Goal: Task Accomplishment & Management: Use online tool/utility

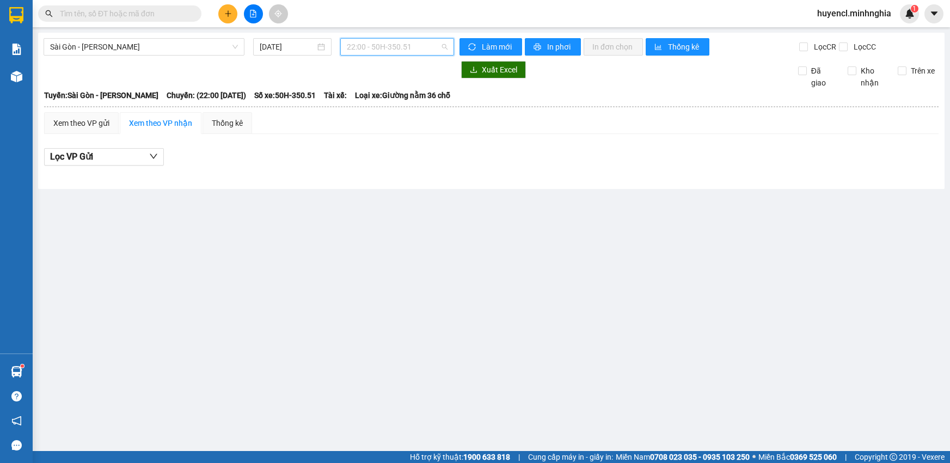
click at [390, 47] on span "22:00 - 50H-350.51" at bounding box center [397, 47] width 101 height 16
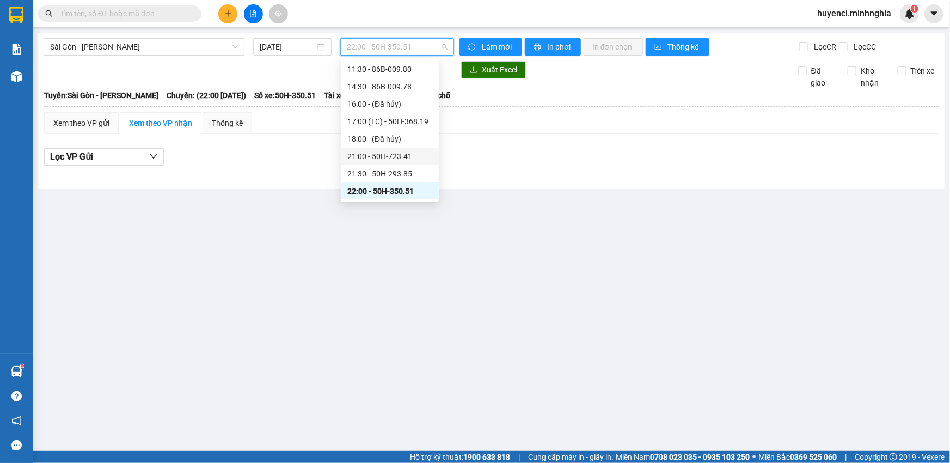
click at [393, 160] on div "21:00 - 50H-723.41" at bounding box center [389, 156] width 85 height 12
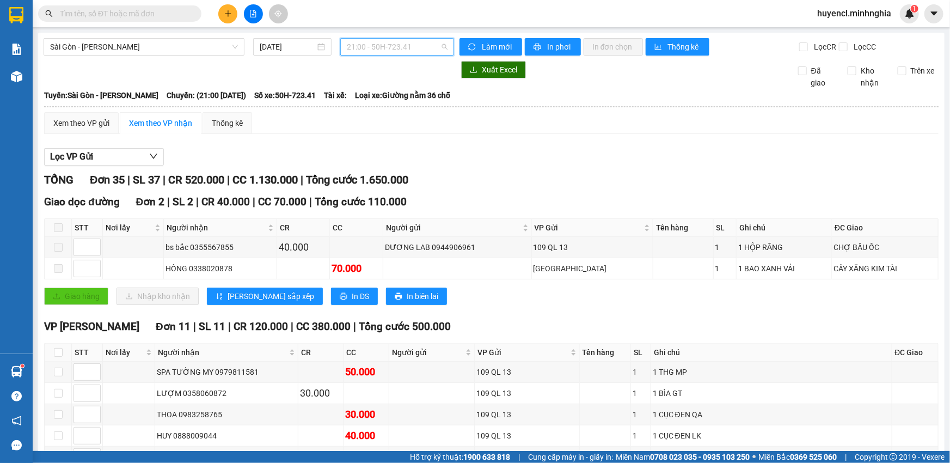
click at [415, 52] on span "21:00 - 50H-723.41" at bounding box center [397, 47] width 101 height 16
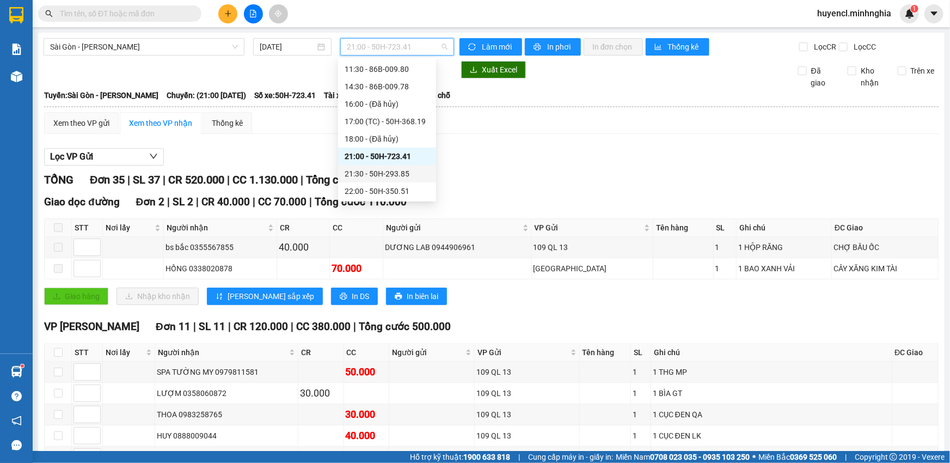
click at [404, 178] on div "21:30 - 50H-293.85" at bounding box center [387, 174] width 85 height 12
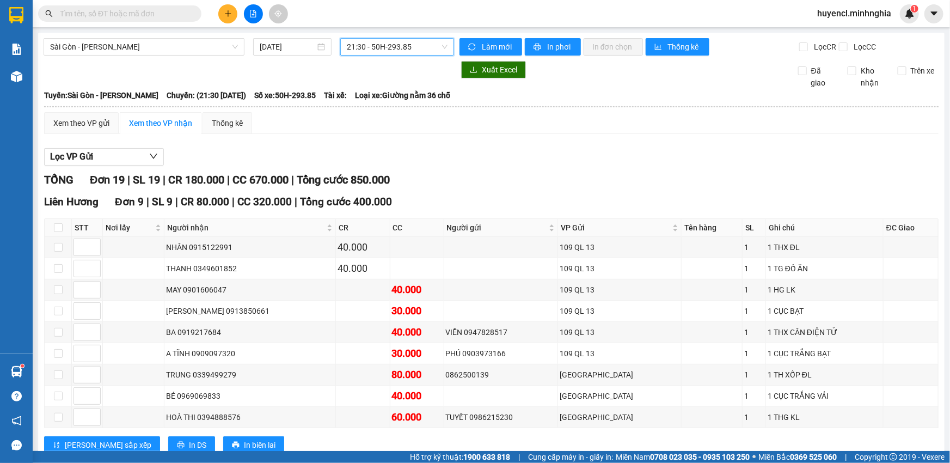
click at [411, 47] on span "21:30 - 50H-293.85" at bounding box center [397, 47] width 101 height 16
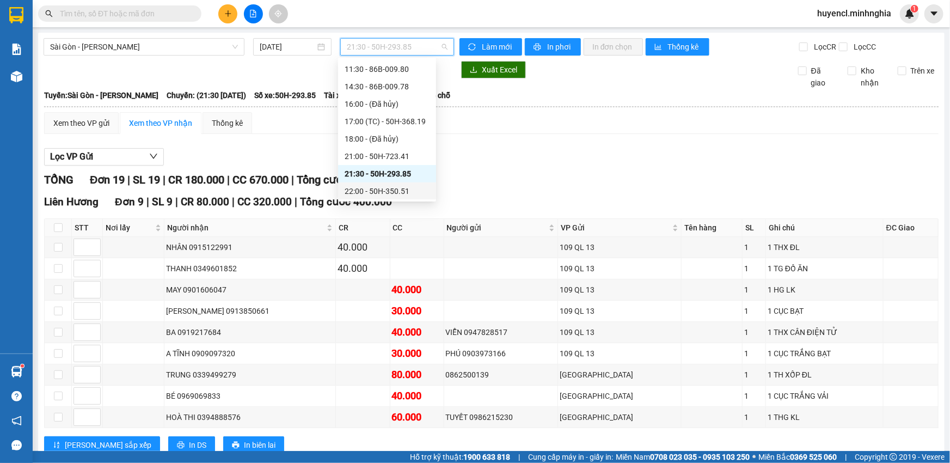
click at [409, 192] on div "22:00 - 50H-350.51" at bounding box center [387, 191] width 85 height 12
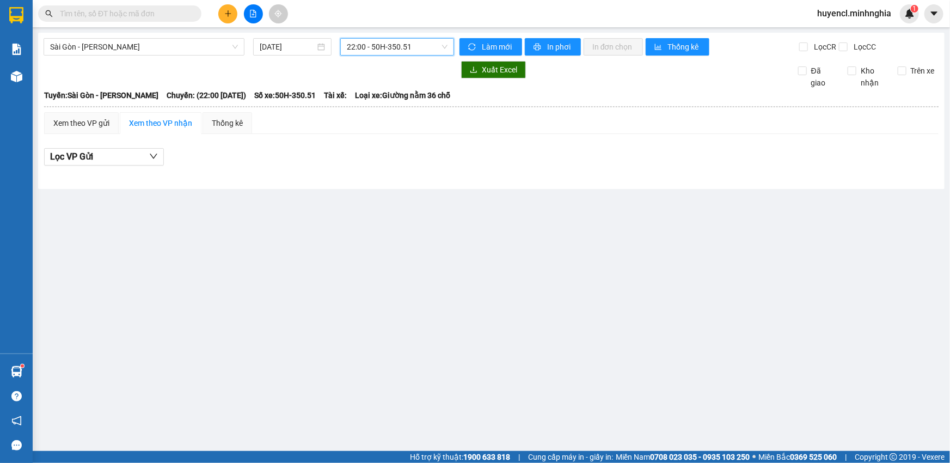
click at [393, 49] on span "22:00 - 50H-350.51" at bounding box center [397, 47] width 101 height 16
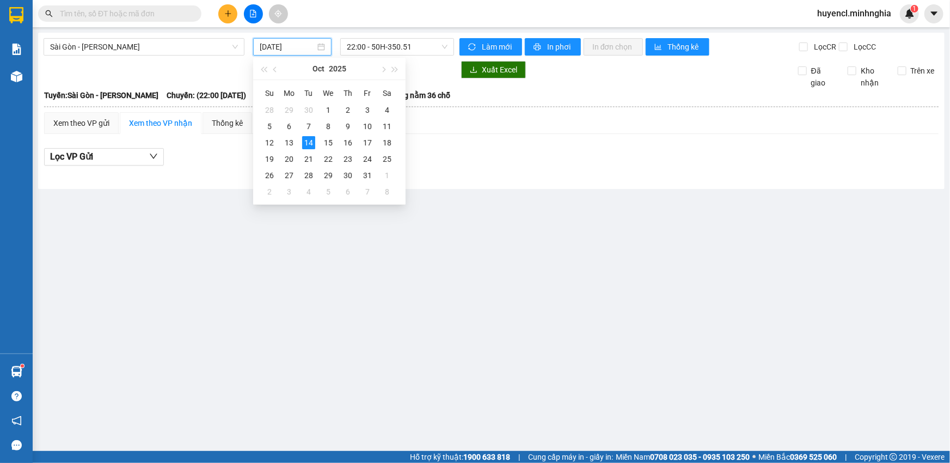
click at [284, 46] on input "[DATE]" at bounding box center [288, 47] width 56 height 12
click at [289, 145] on div "13" at bounding box center [289, 142] width 13 height 13
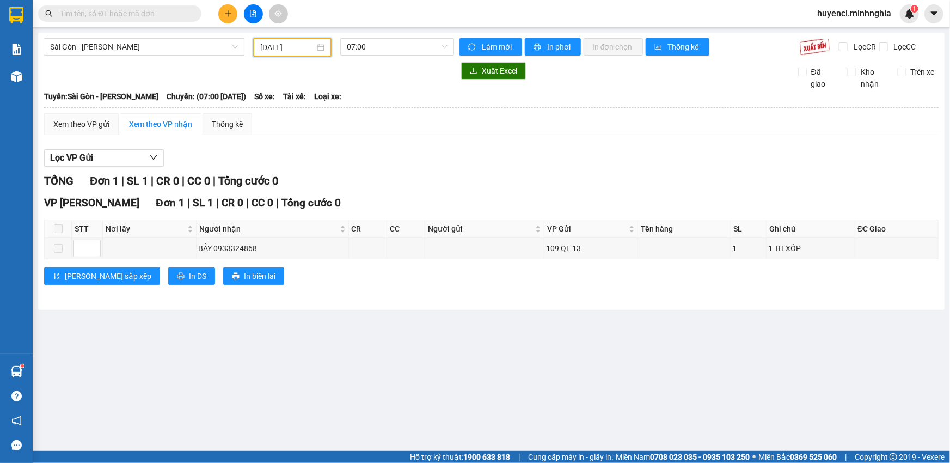
click at [314, 47] on input "[DATE]" at bounding box center [287, 47] width 54 height 12
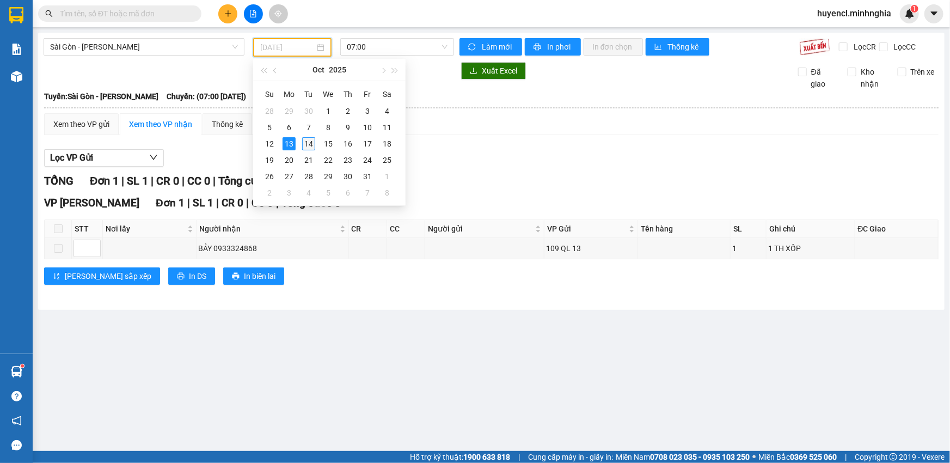
click at [310, 145] on div "14" at bounding box center [308, 143] width 13 height 13
type input "[DATE]"
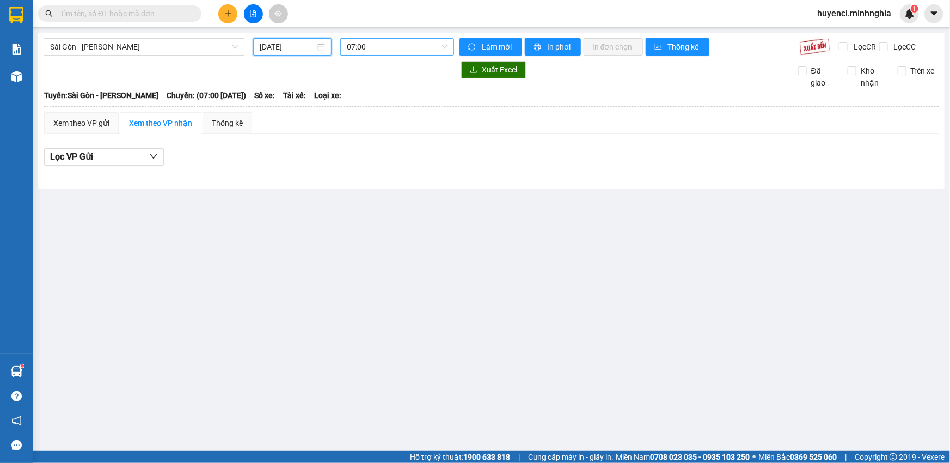
click at [403, 48] on span "07:00" at bounding box center [397, 47] width 101 height 16
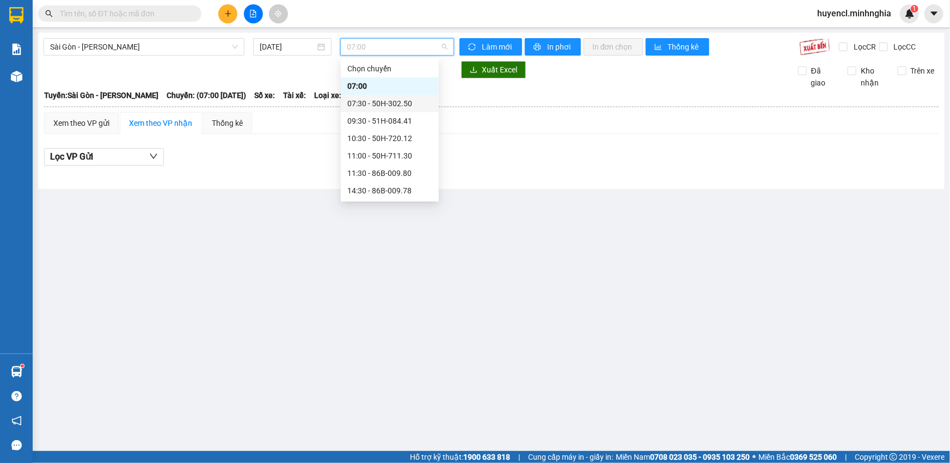
click at [406, 106] on div "07:30 - 50H-302.50" at bounding box center [389, 103] width 85 height 12
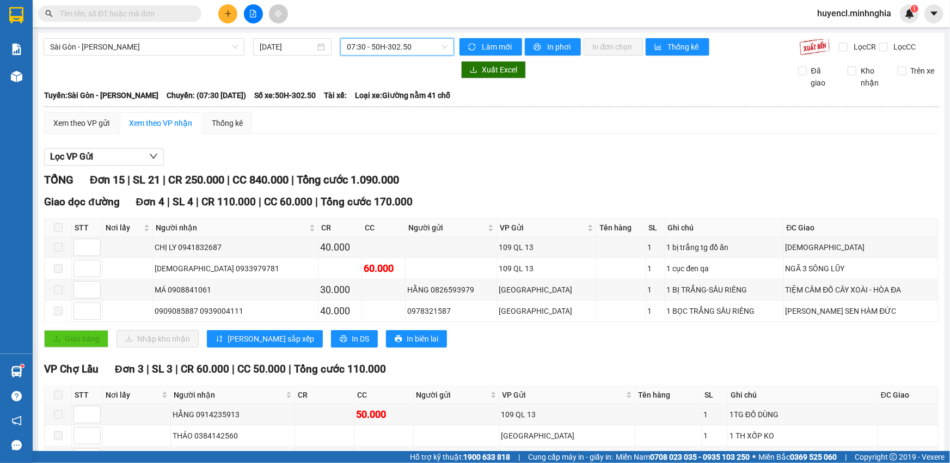
click at [389, 45] on span "07:30 - 50H-302.50" at bounding box center [397, 47] width 101 height 16
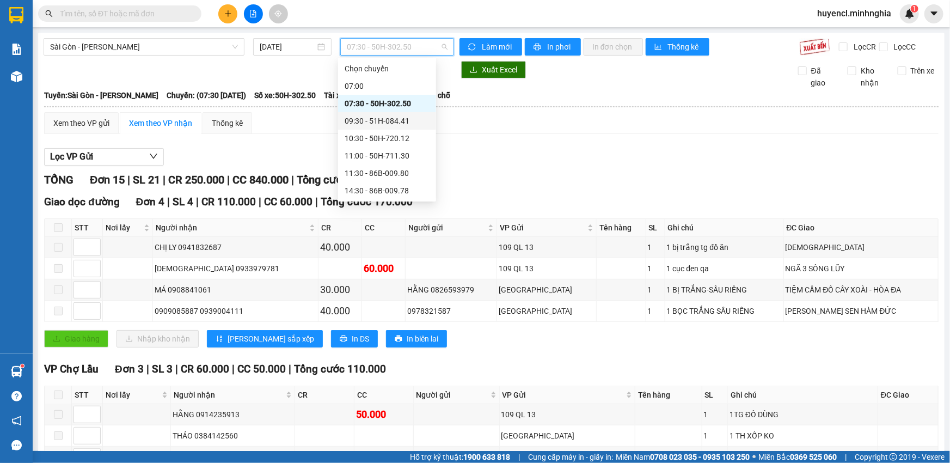
click at [395, 120] on div "09:30 - 51H-084.41" at bounding box center [387, 121] width 85 height 12
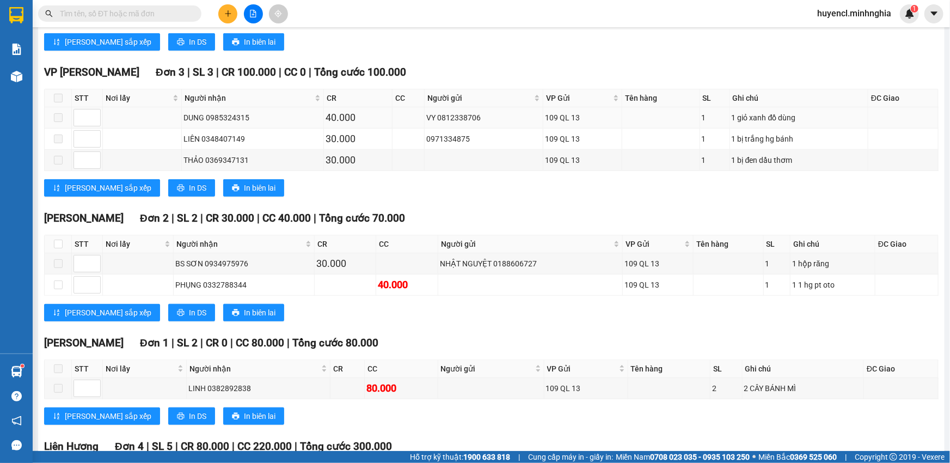
scroll to position [7, 0]
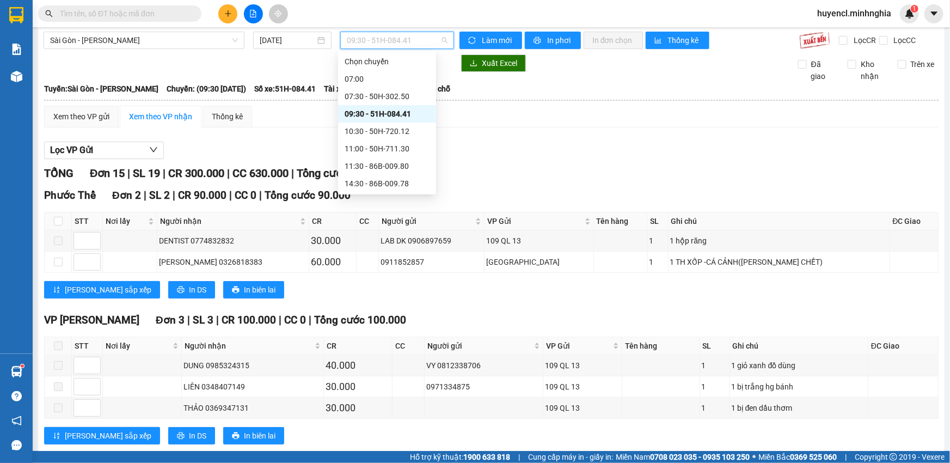
click at [427, 36] on span "09:30 - 51H-084.41" at bounding box center [397, 40] width 101 height 16
click at [404, 137] on div "10:30 - 50H-720.12" at bounding box center [387, 131] width 85 height 12
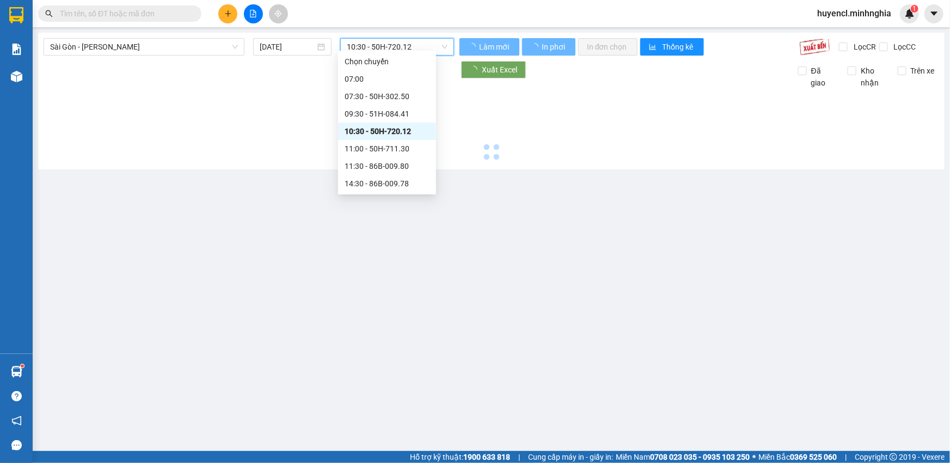
scroll to position [0, 0]
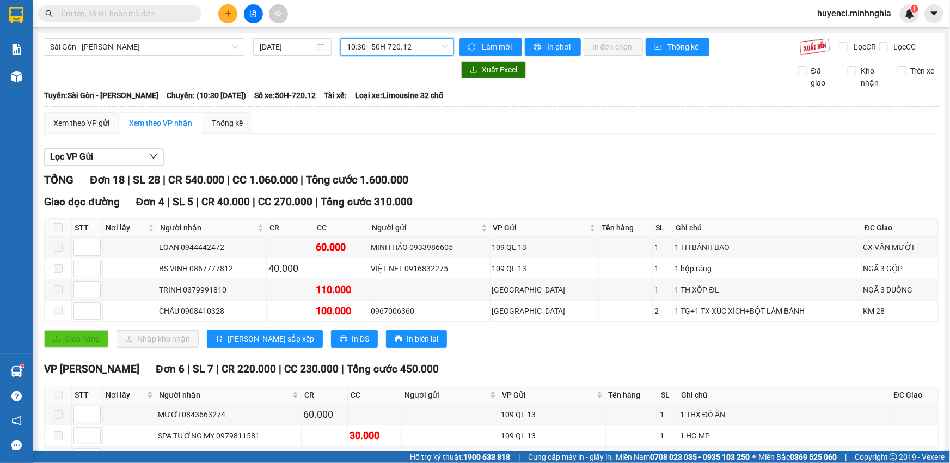
click at [364, 45] on span "10:30 - 50H-720.12" at bounding box center [397, 47] width 101 height 16
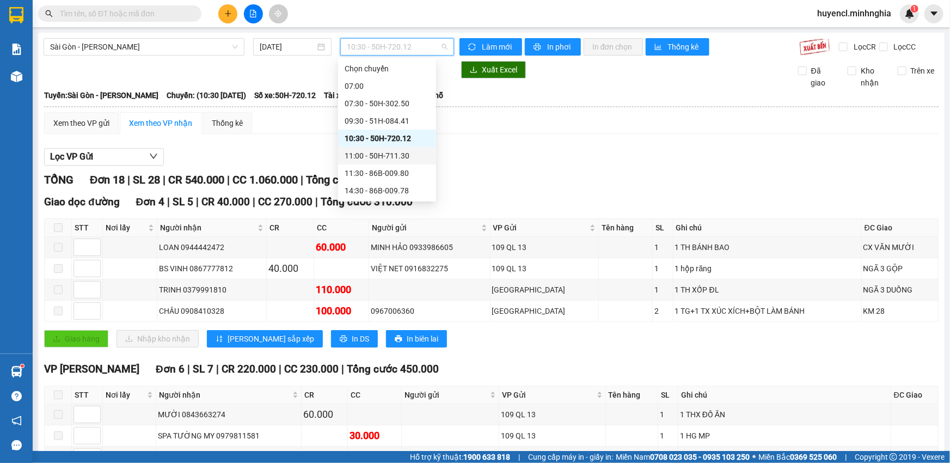
click at [392, 158] on div "11:00 - 50H-711.30" at bounding box center [387, 156] width 85 height 12
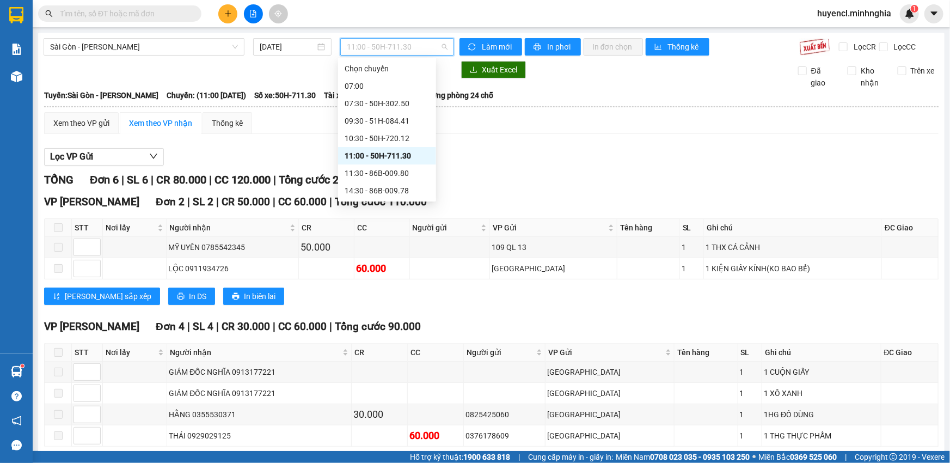
click at [411, 39] on span "11:00 - 50H-711.30" at bounding box center [397, 47] width 101 height 16
click at [413, 173] on div "11:30 - 86B-009.80" at bounding box center [387, 173] width 85 height 12
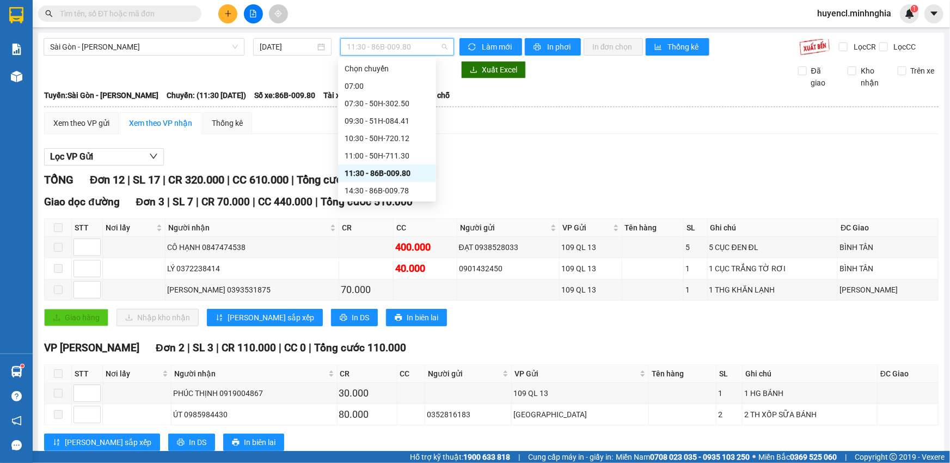
click at [386, 40] on span "11:30 - 86B-009.80" at bounding box center [397, 47] width 101 height 16
click at [395, 191] on div "14:30 - 86B-009.78" at bounding box center [387, 191] width 85 height 12
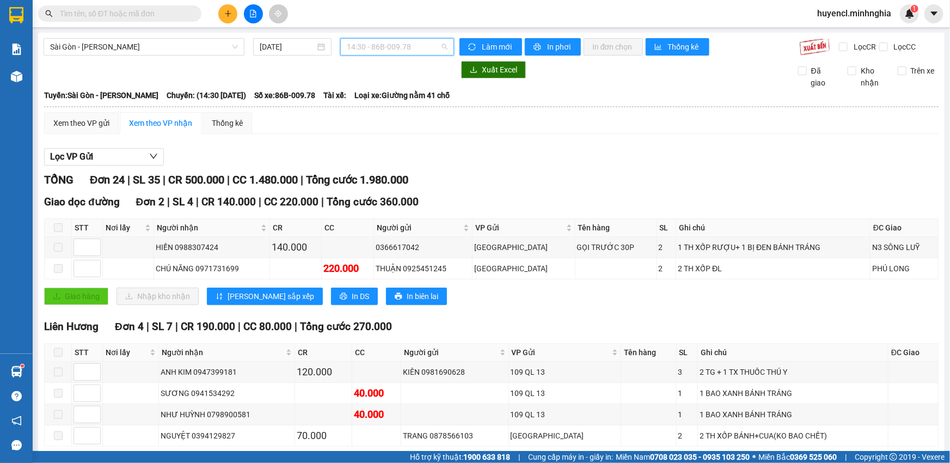
click at [392, 45] on span "14:30 - 86B-009.78" at bounding box center [397, 47] width 101 height 16
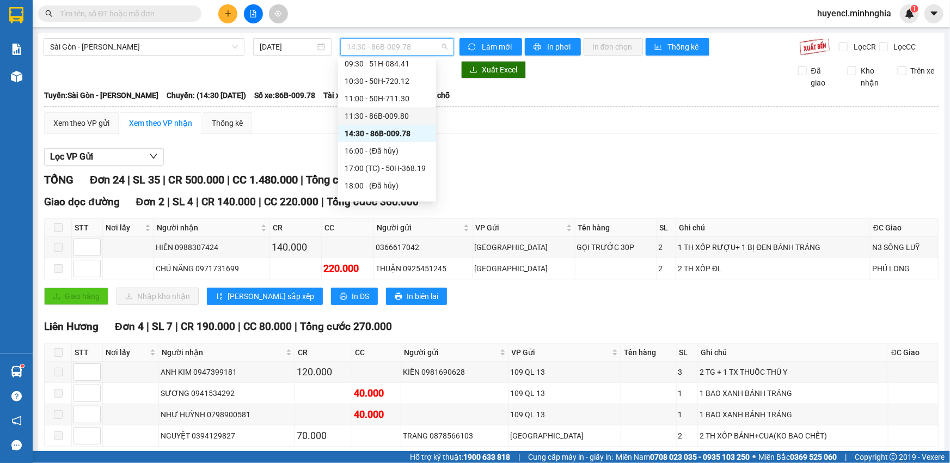
scroll to position [99, 0]
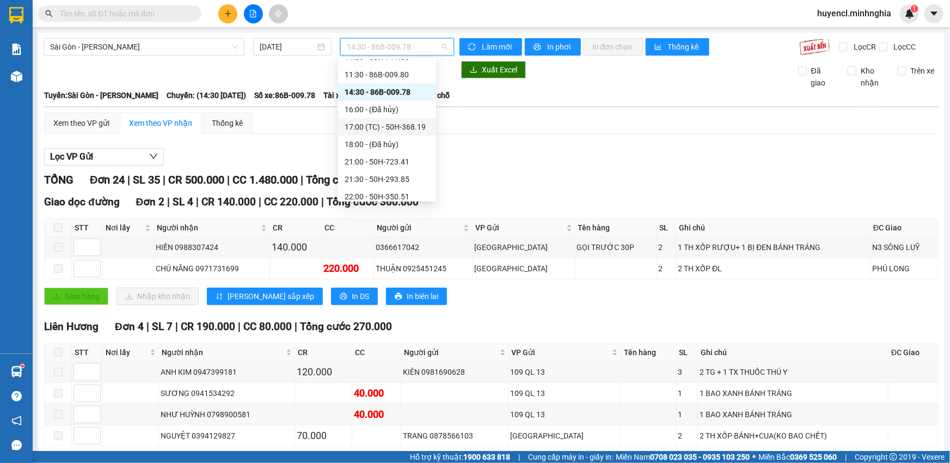
click at [394, 127] on div "17:00 (TC) - 50H-368.19" at bounding box center [387, 127] width 85 height 12
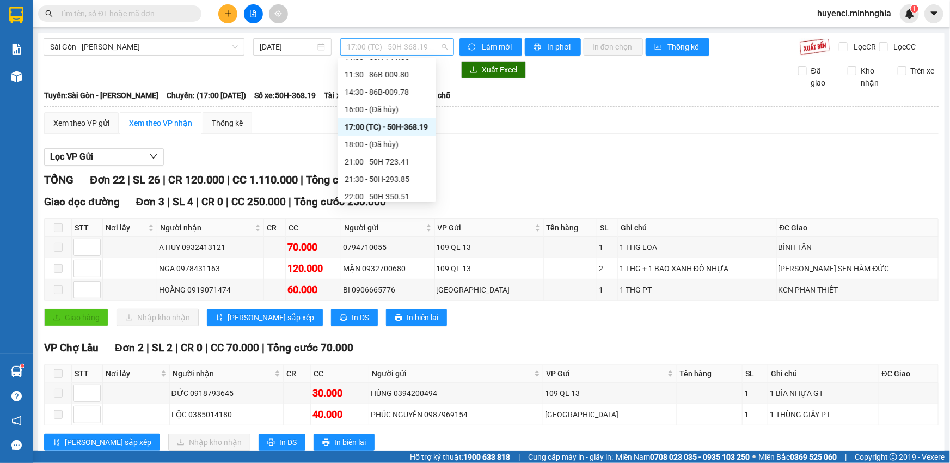
click at [389, 44] on span "17:00 (TC) - 50H-368.19" at bounding box center [397, 47] width 101 height 16
click at [389, 163] on div "21:00 - 50H-723.41" at bounding box center [387, 162] width 85 height 12
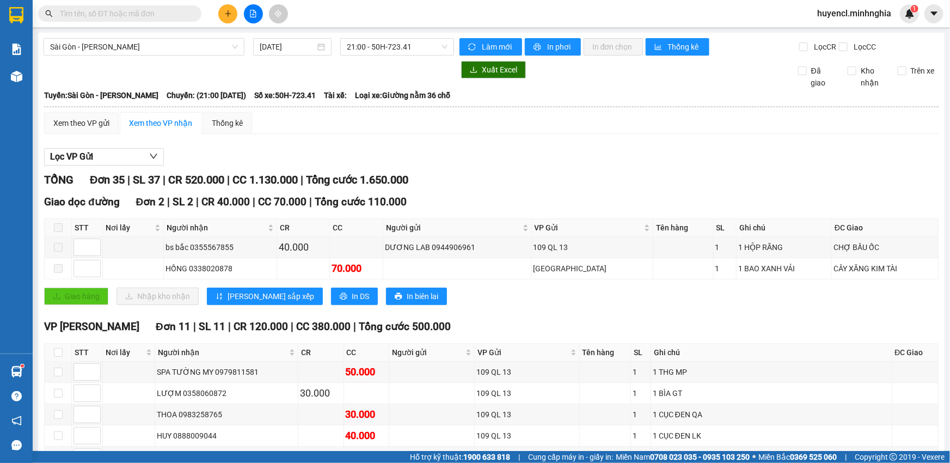
click at [423, 32] on main "[GEOGRAPHIC_DATA] - Phan Rí [DATE] 21:00 - 50H-723.41 Làm mới In phơi In đơn ch…" at bounding box center [475, 225] width 950 height 451
click at [416, 49] on span "21:00 - 50H-723.41" at bounding box center [397, 47] width 101 height 16
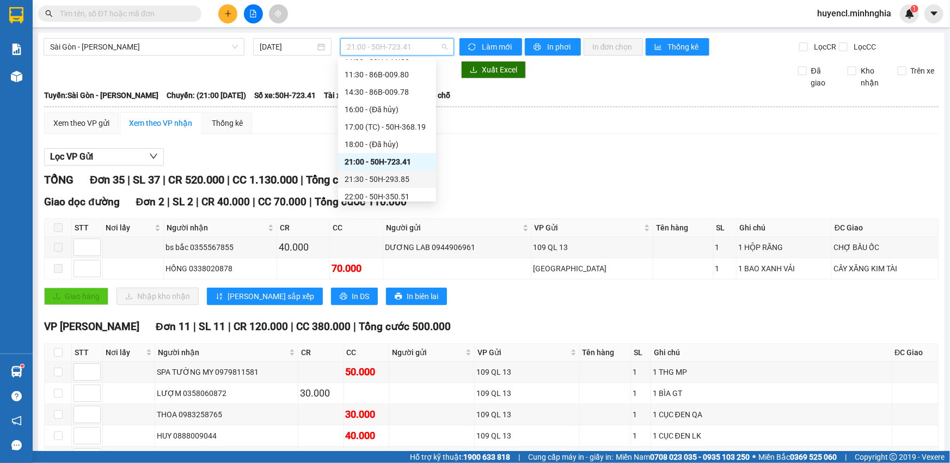
click at [403, 184] on div "21:30 - 50H-293.85" at bounding box center [387, 179] width 85 height 12
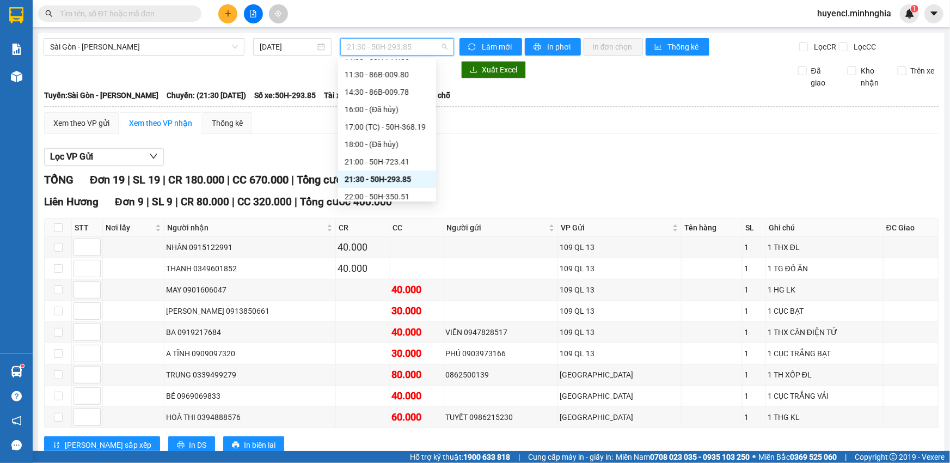
click at [405, 52] on span "21:30 - 50H-293.85" at bounding box center [397, 47] width 101 height 16
